Goal: Transaction & Acquisition: Purchase product/service

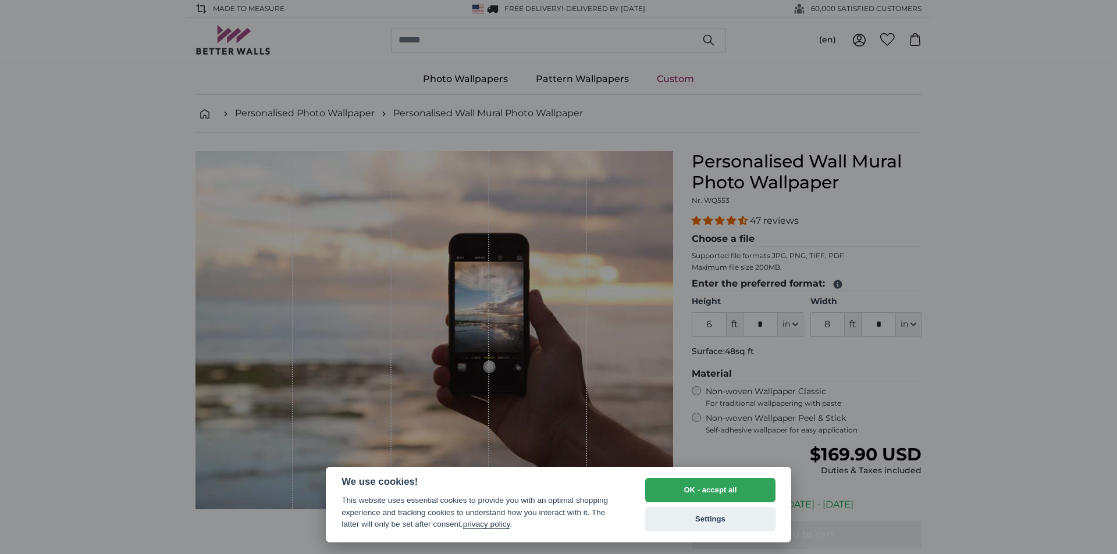
select select "**"
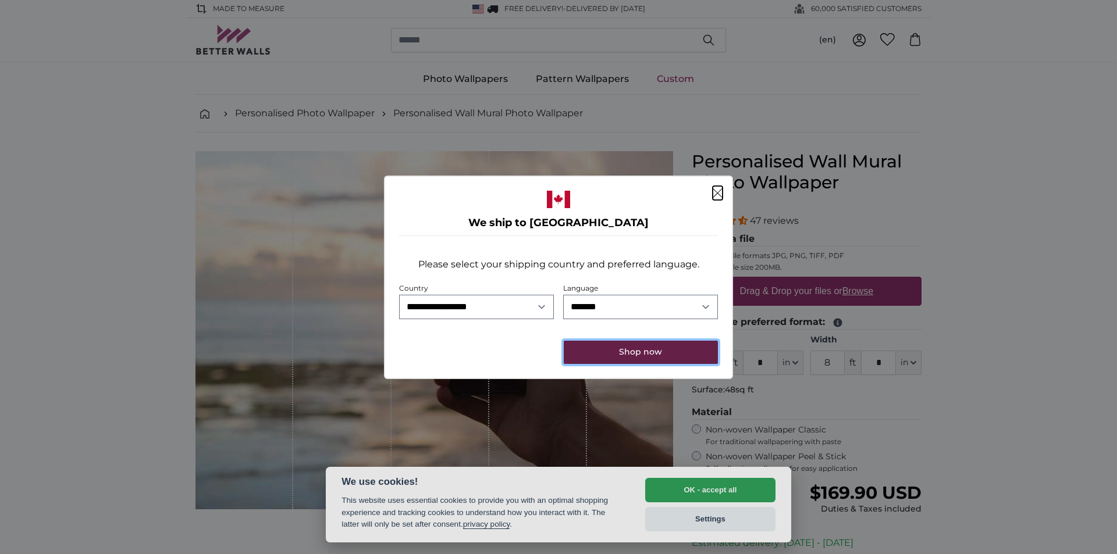
click at [629, 351] on button "Shop now" at bounding box center [641, 352] width 154 height 23
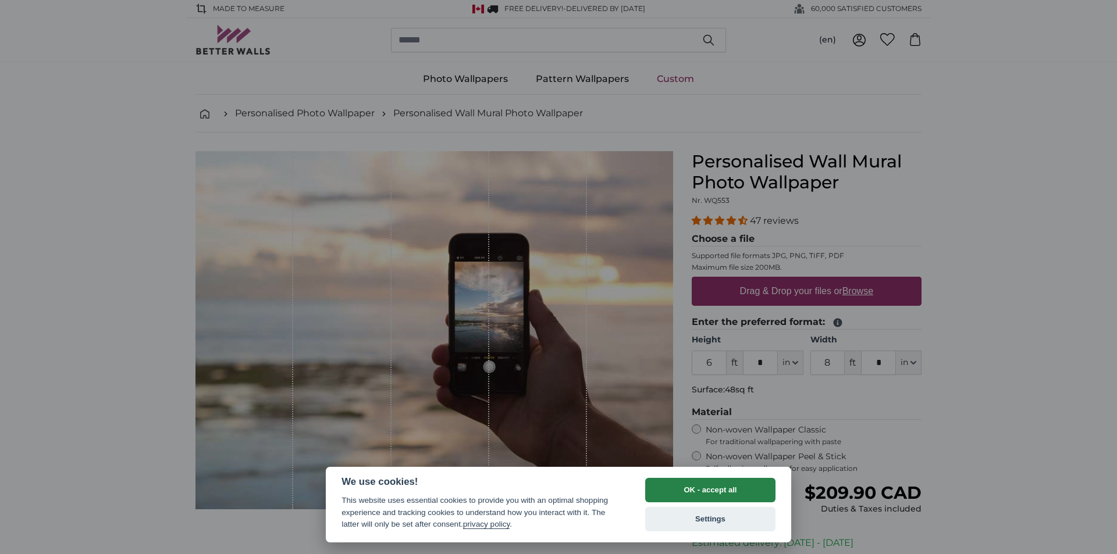
click at [723, 492] on button "OK - accept all" at bounding box center [710, 490] width 130 height 24
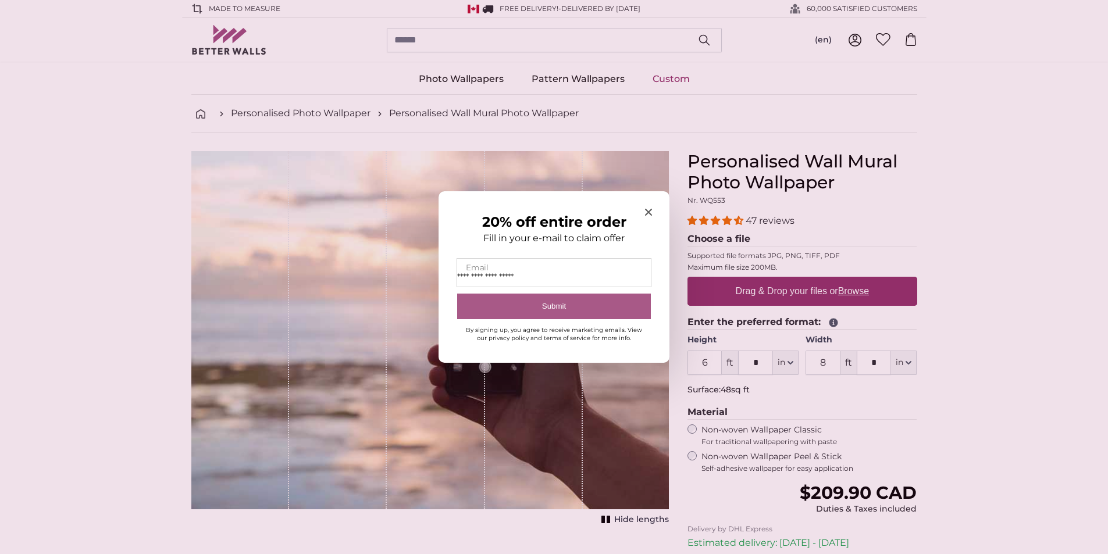
type input "**********"
click at [545, 301] on button "Submit" at bounding box center [554, 307] width 194 height 26
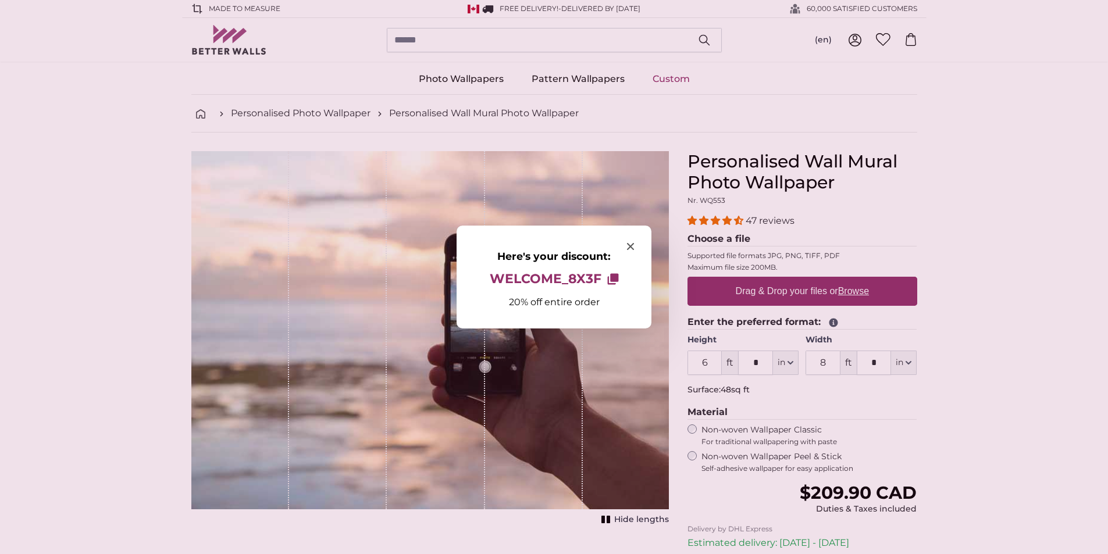
click at [710, 366] on div at bounding box center [554, 277] width 1108 height 554
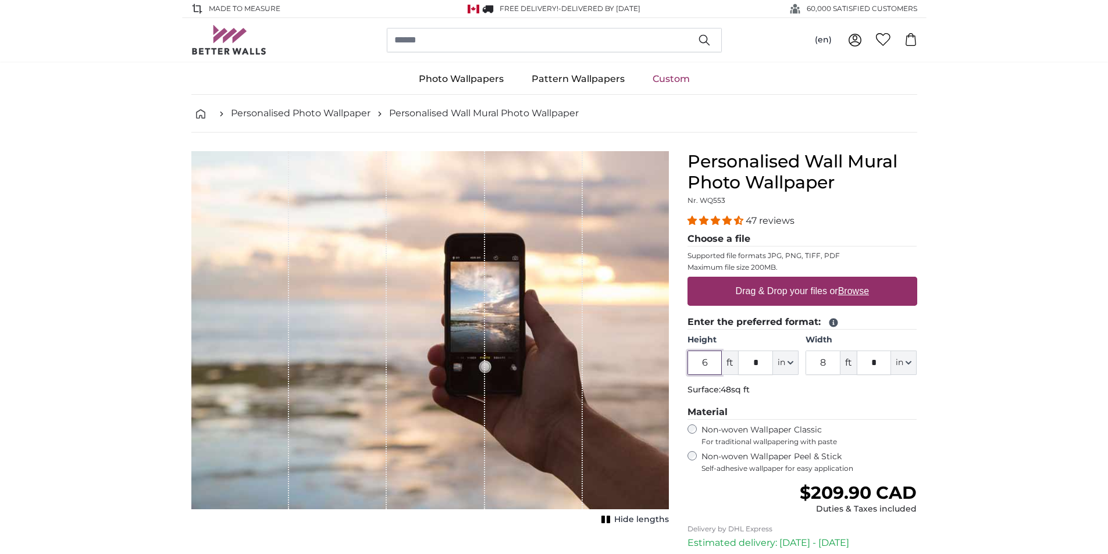
click at [710, 363] on input "6" at bounding box center [704, 363] width 35 height 24
type input "8"
click at [758, 361] on input "*" at bounding box center [755, 363] width 35 height 24
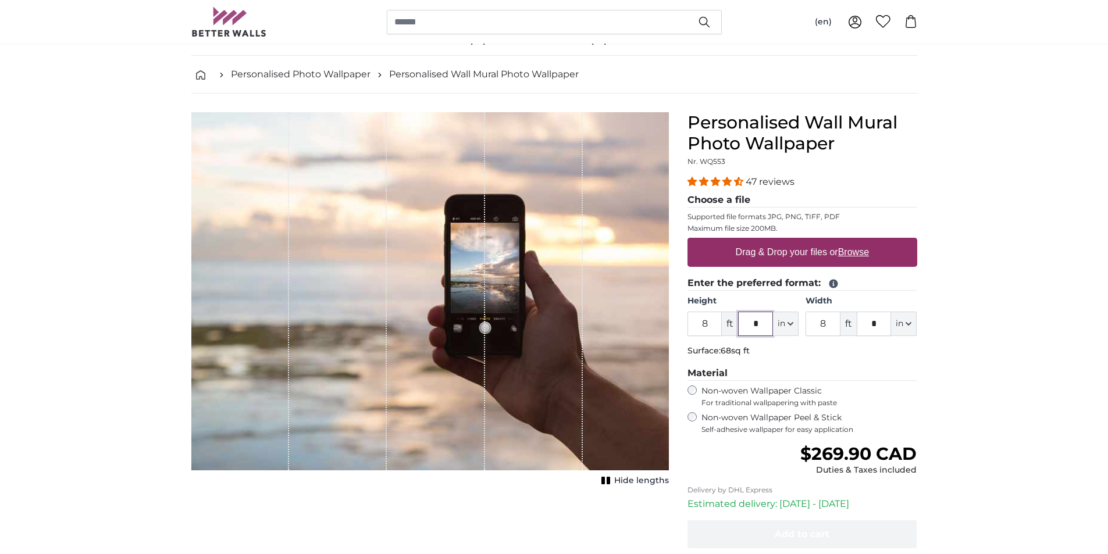
scroll to position [58, 0]
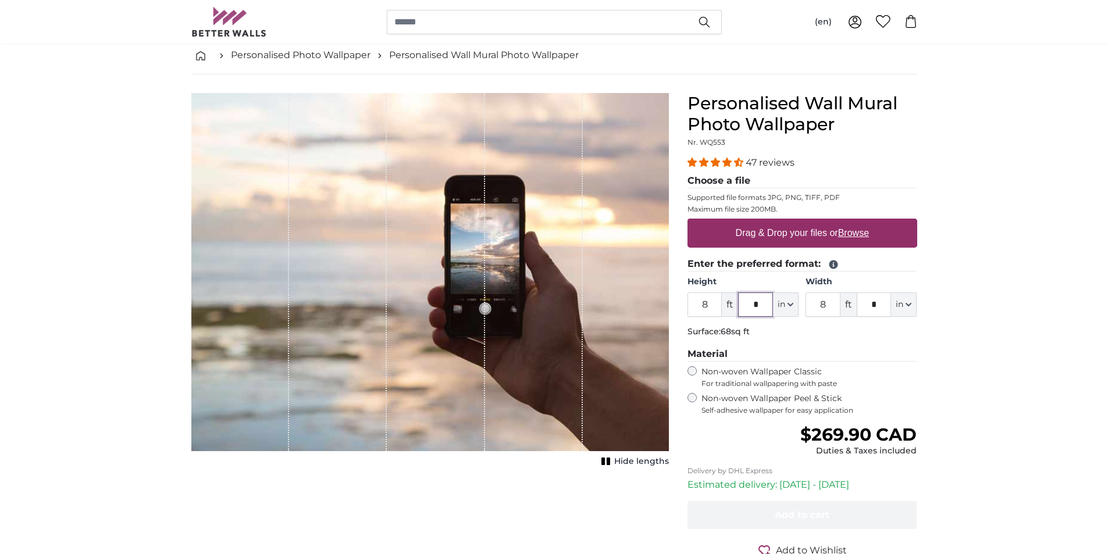
type input "*"
